Goal: Information Seeking & Learning: Learn about a topic

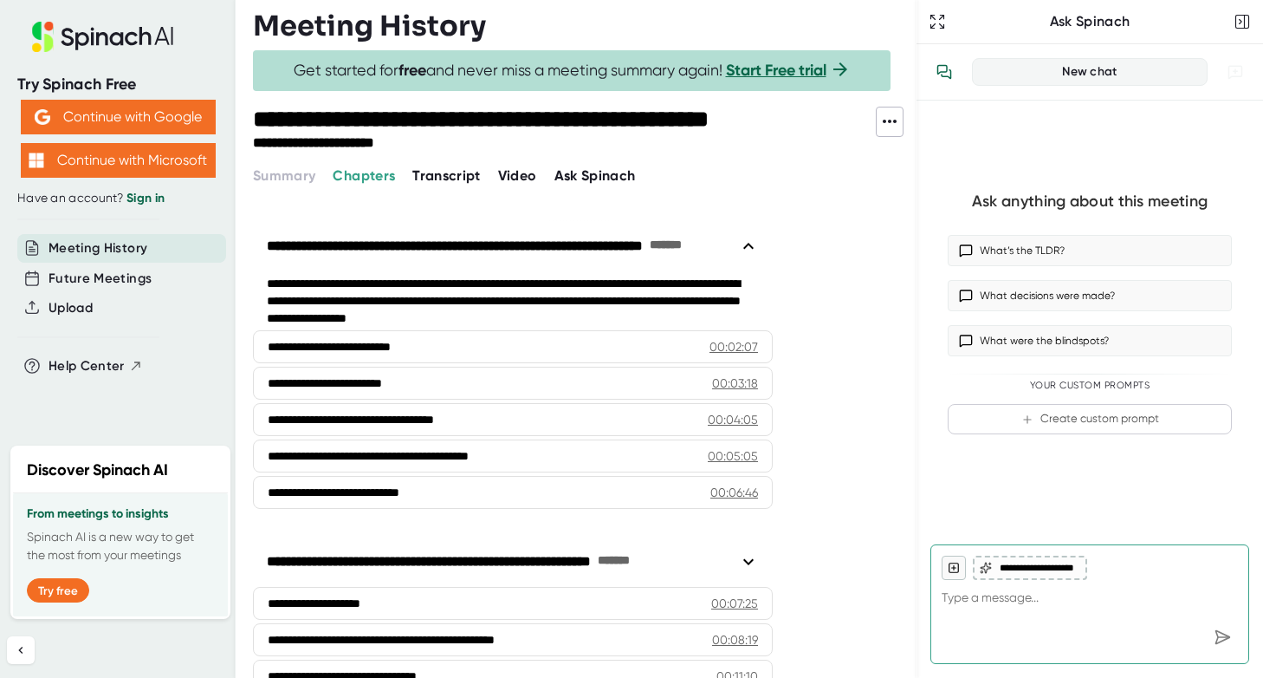
click at [451, 173] on span "Transcript" at bounding box center [446, 175] width 68 height 16
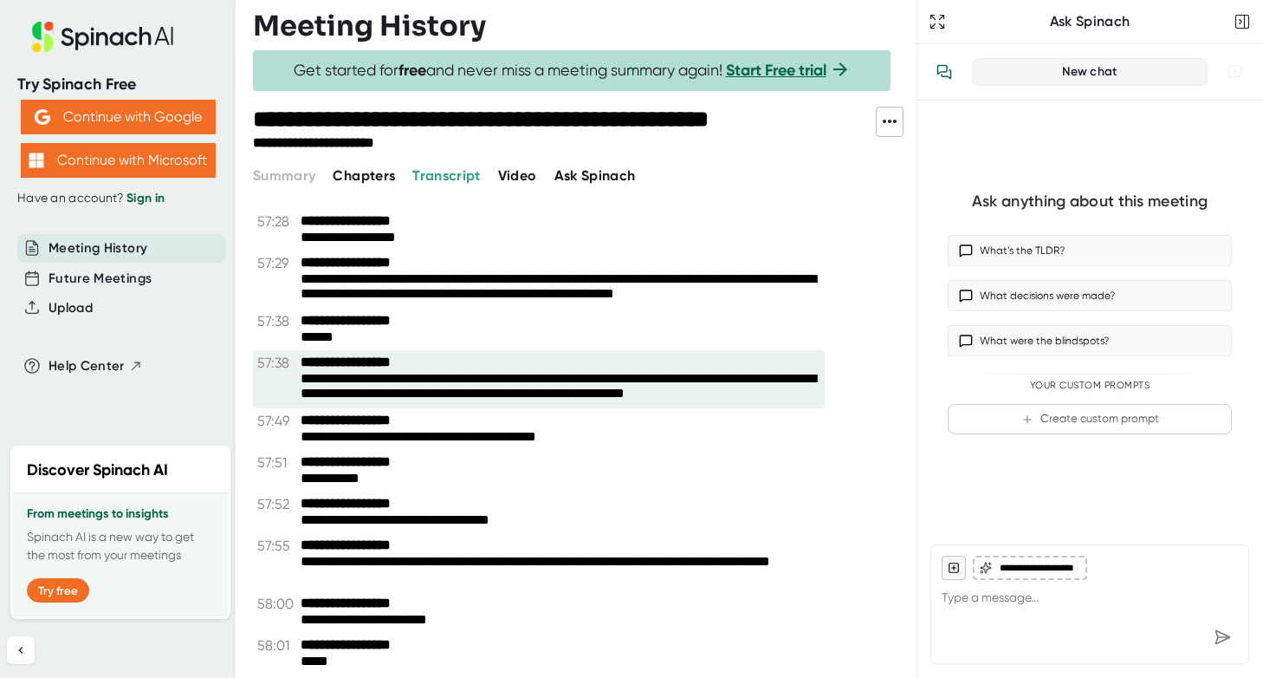
scroll to position [41295, 0]
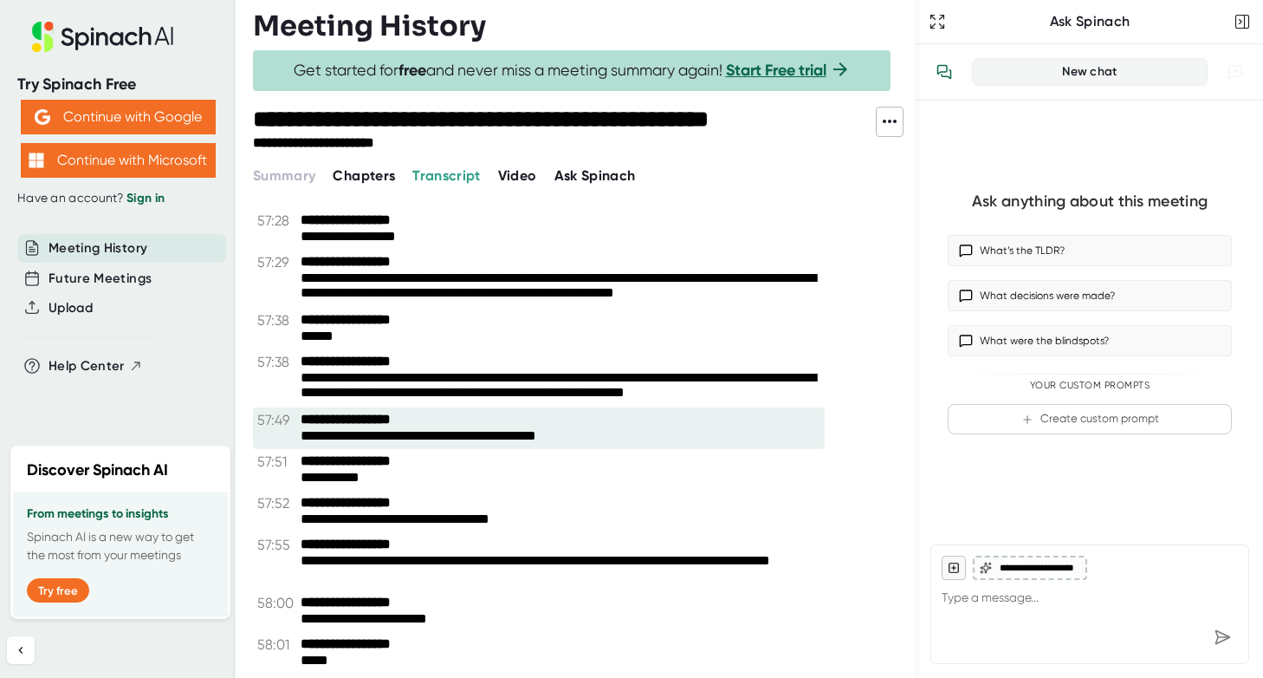
drag, startPoint x: 609, startPoint y: 437, endPoint x: 307, endPoint y: 428, distance: 302.5
click at [307, 428] on div "**********" at bounding box center [561, 436] width 520 height 16
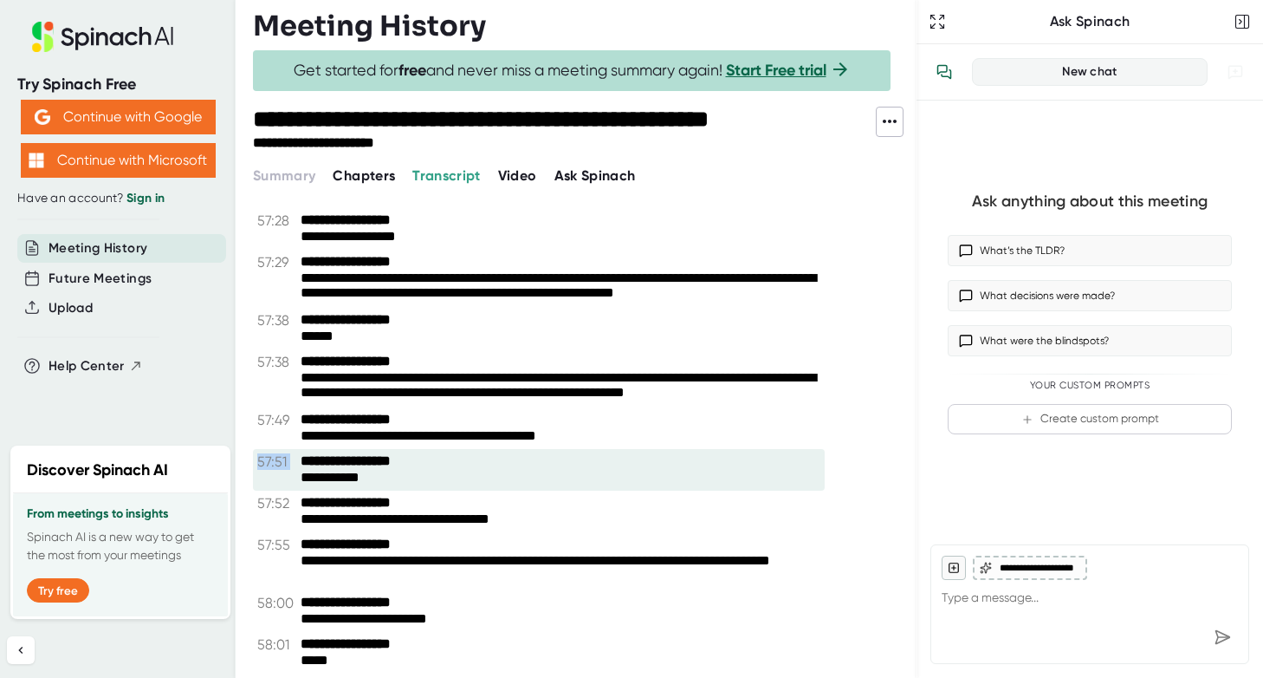
drag, startPoint x: 296, startPoint y: 431, endPoint x: 808, endPoint y: 476, distance: 514.1
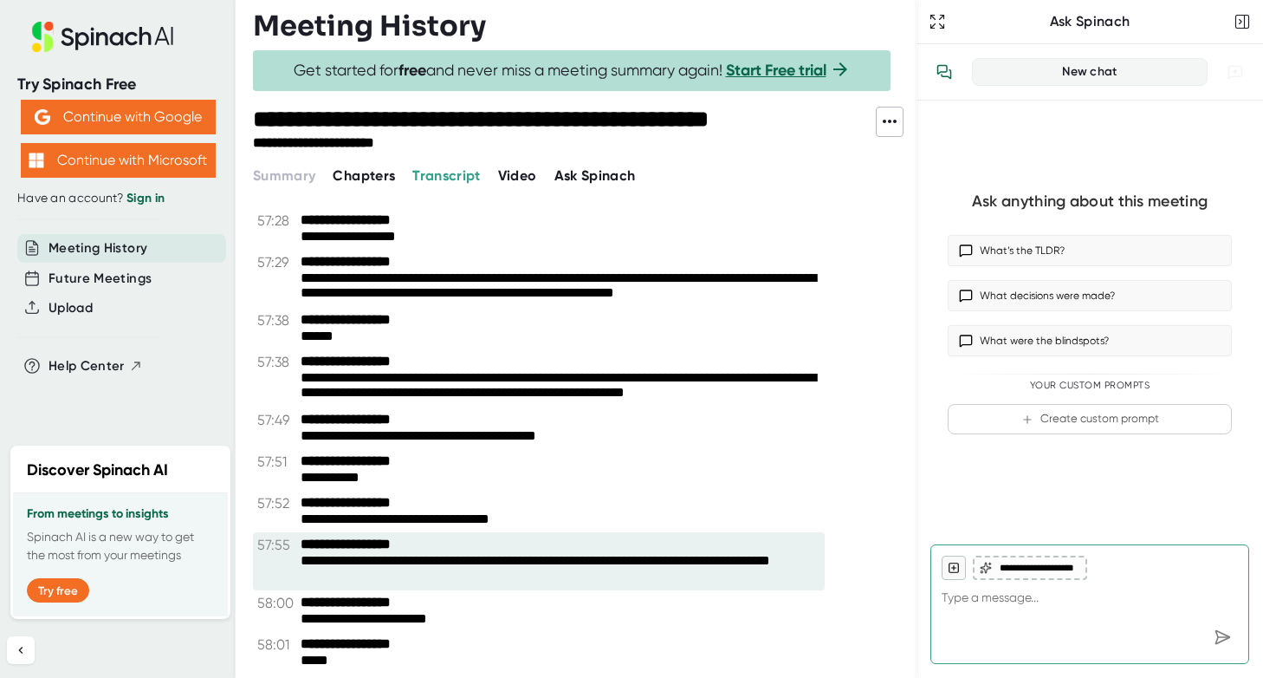
drag, startPoint x: 340, startPoint y: 487, endPoint x: 642, endPoint y: 566, distance: 312.5
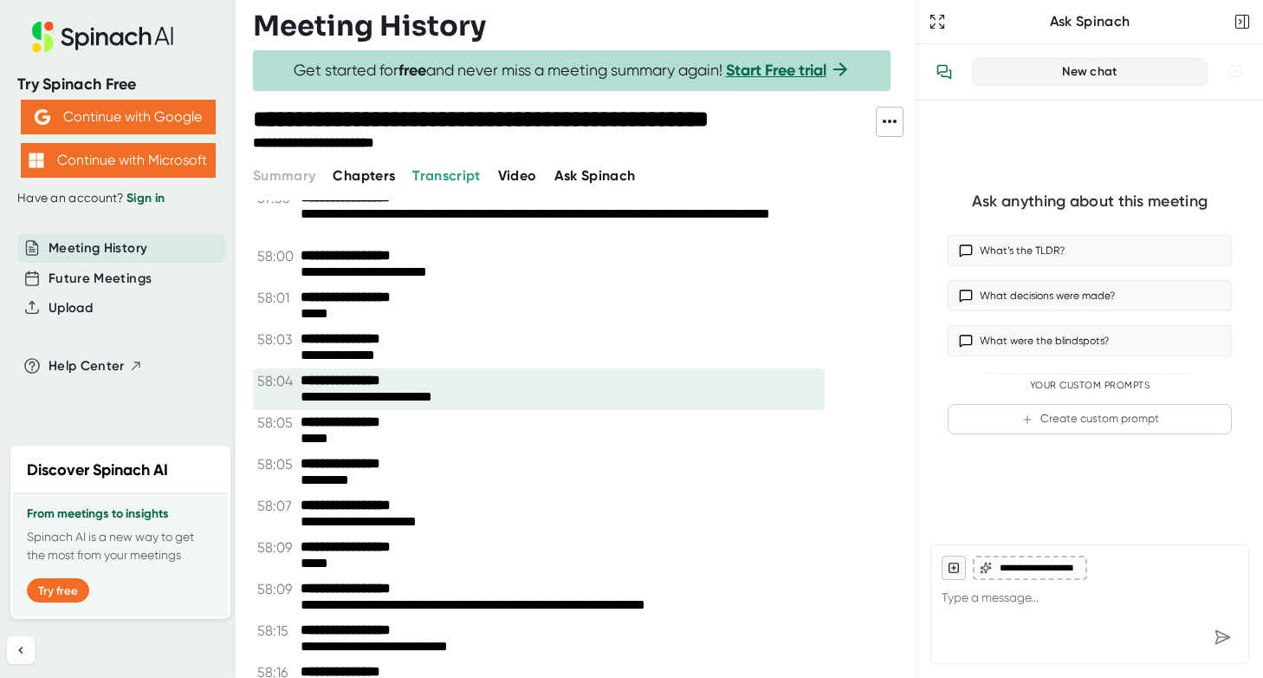
scroll to position [41729, 0]
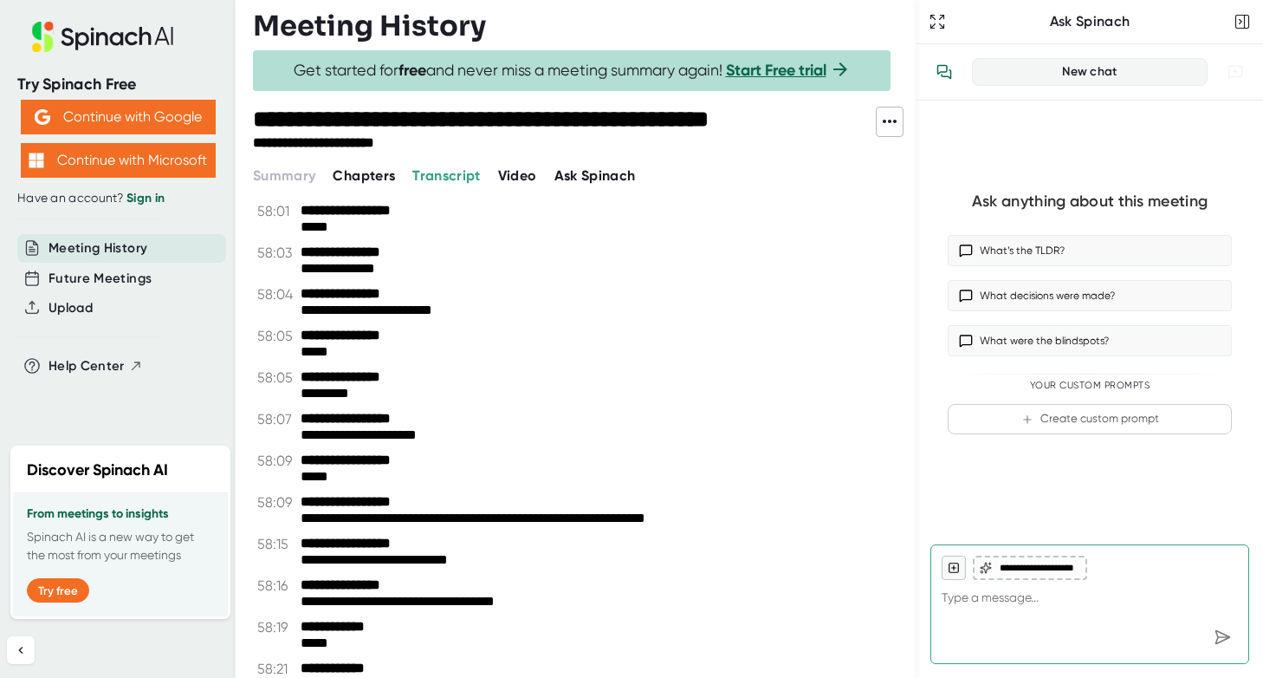
click at [155, 633] on div "Try Spinach Free Continue with Google Continue with Microsoft Have an account? …" at bounding box center [118, 339] width 236 height 678
